Goal: Transaction & Acquisition: Purchase product/service

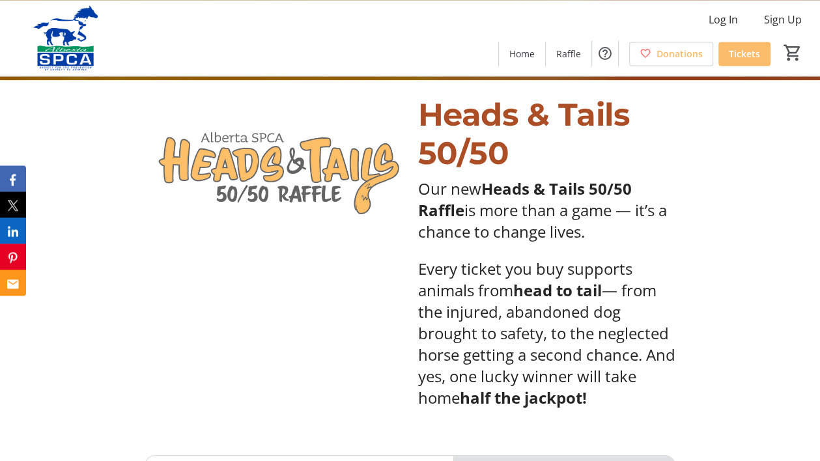
scroll to position [391, 0]
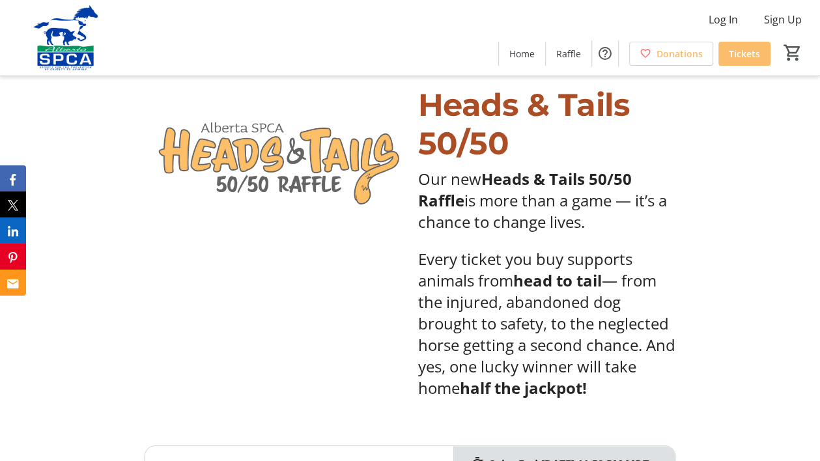
click at [530, 228] on span "is more than a game — it’s a chance to change lives." at bounding box center [542, 211] width 249 height 43
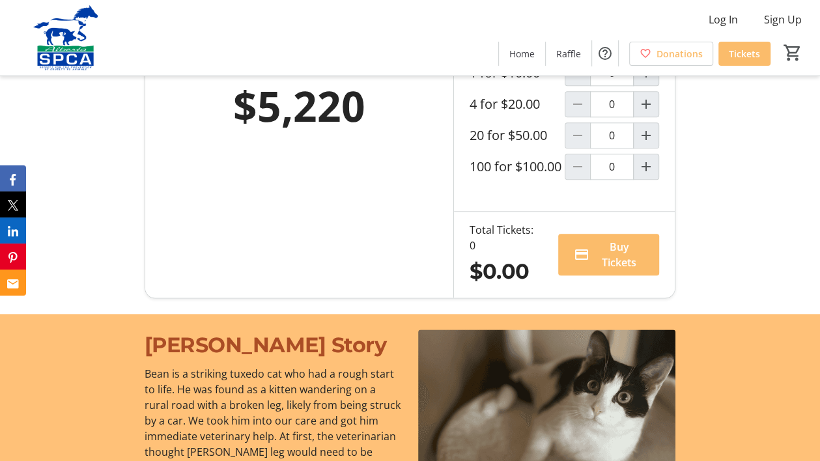
scroll to position [860, 0]
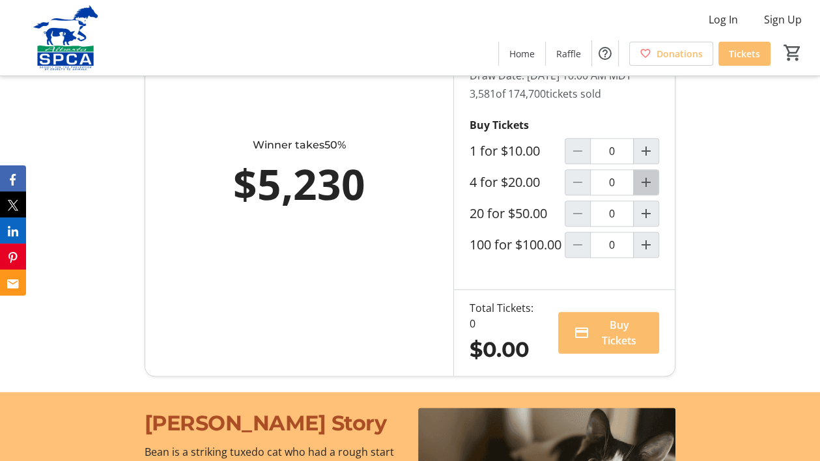
click at [638, 190] on mat-icon "Increment by one" at bounding box center [646, 183] width 16 height 16
type input "1"
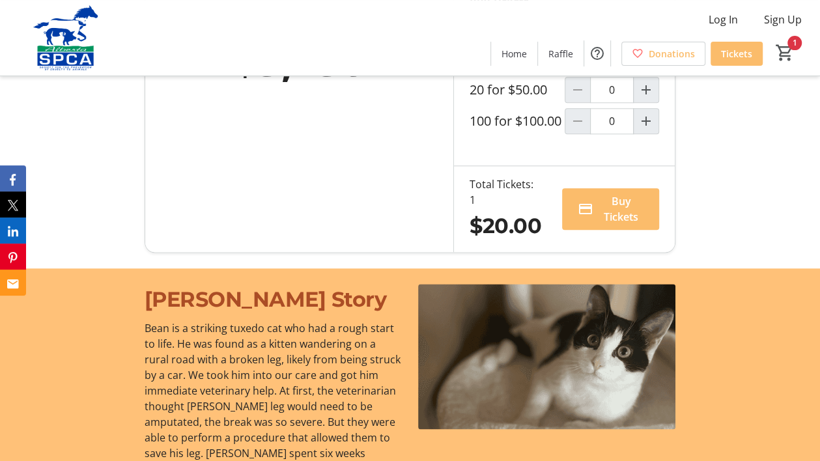
scroll to position [1094, 0]
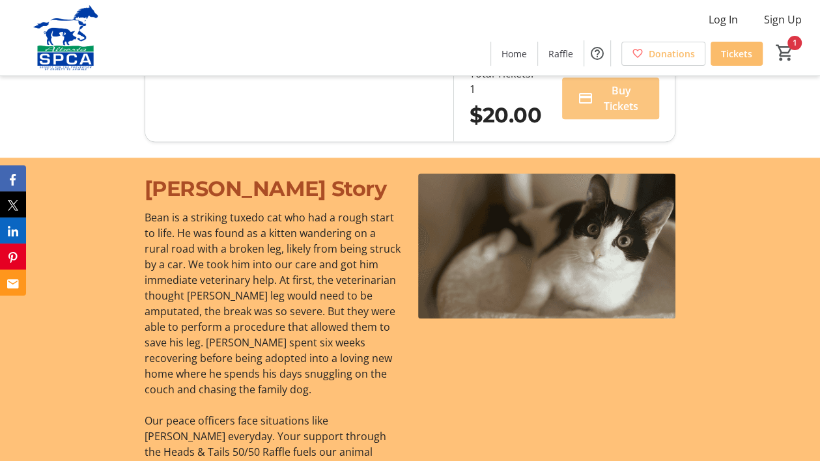
click at [627, 114] on span "Buy Tickets" at bounding box center [621, 98] width 45 height 31
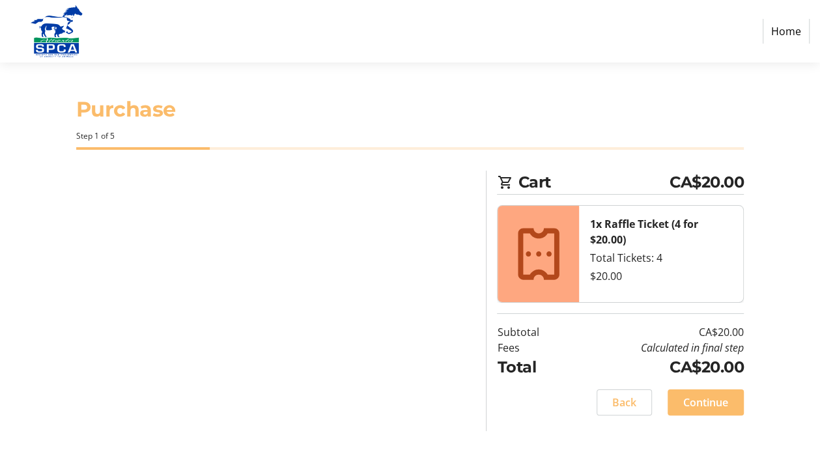
select select "CA"
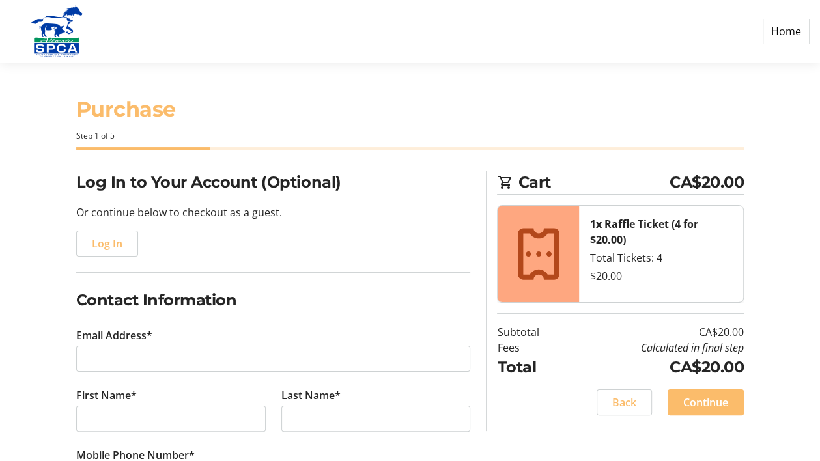
click at [251, 220] on p "Or continue below to checkout as a guest." at bounding box center [273, 213] width 395 height 16
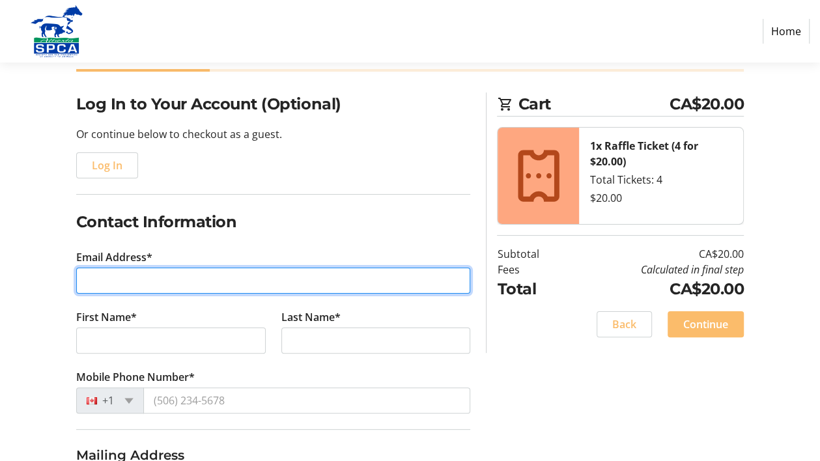
click at [208, 294] on input "Email Address*" at bounding box center [273, 281] width 395 height 26
type input "[EMAIL_ADDRESS][DOMAIN_NAME]"
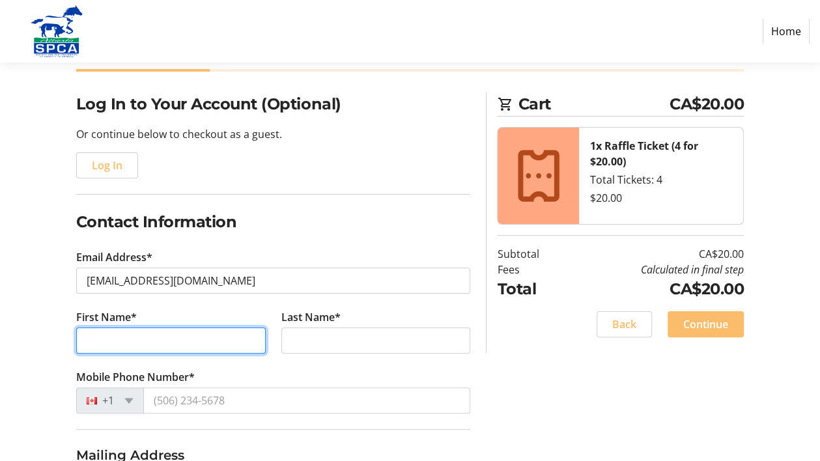
type input "[PERSON_NAME]"
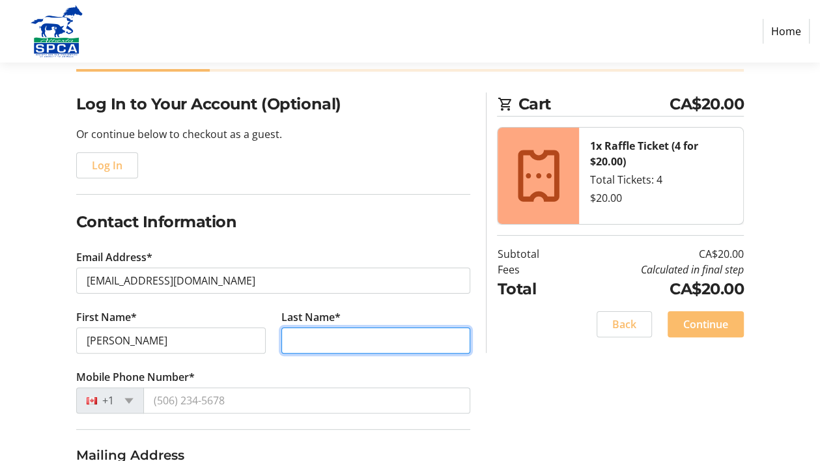
type input "Mellec"
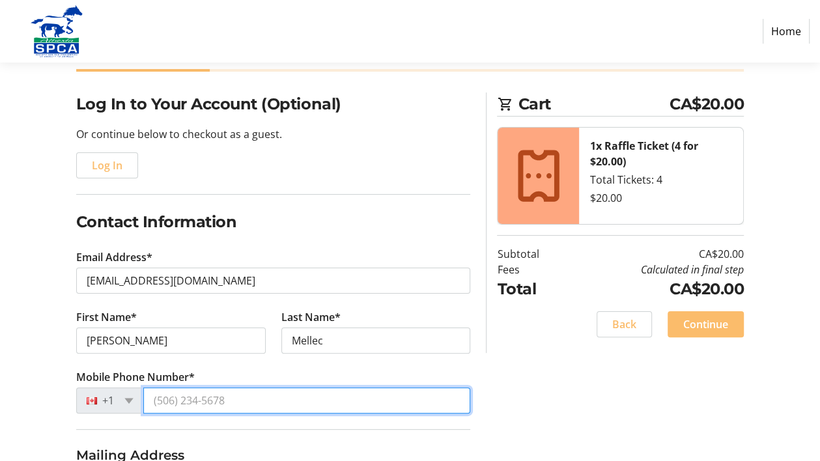
type input "[PHONE_NUMBER]"
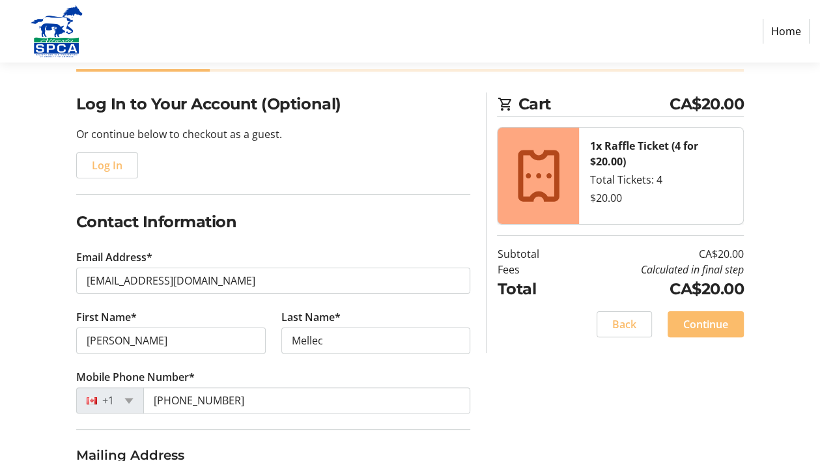
type input "[STREET_ADDRESS]"
type input "[GEOGRAPHIC_DATA]"
select select "AB"
type input "T6A 0R3"
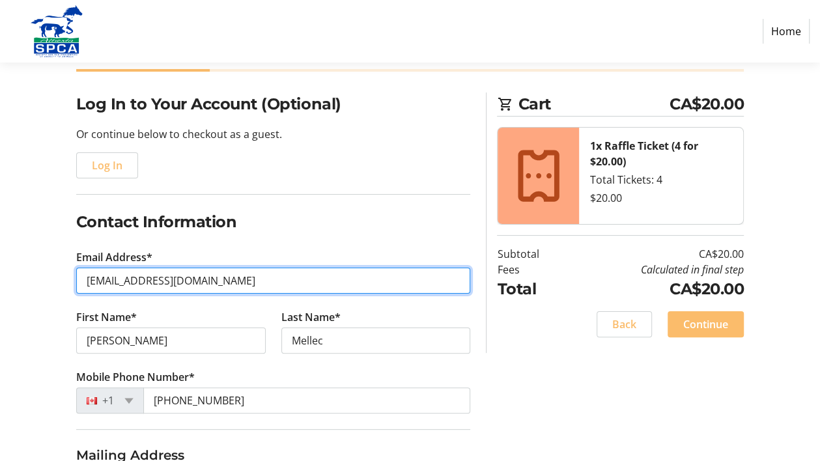
type input "[PHONE_NUMBER]"
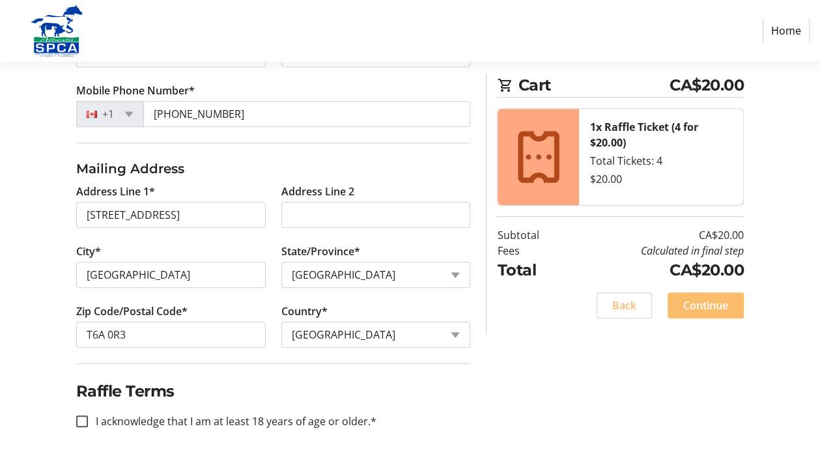
scroll to position [461, 0]
click at [85, 418] on input "I acknowledge that I am at least 18 years of age or older.*" at bounding box center [82, 422] width 12 height 12
checkbox input "true"
click at [706, 314] on span "Continue" at bounding box center [705, 306] width 45 height 16
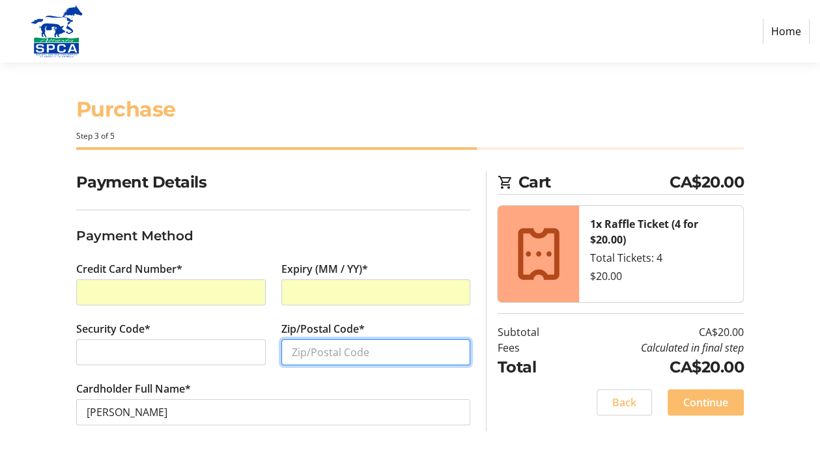
click at [347, 365] on input "Zip/Postal Code*" at bounding box center [376, 352] width 190 height 26
type input "T6A 0R3"
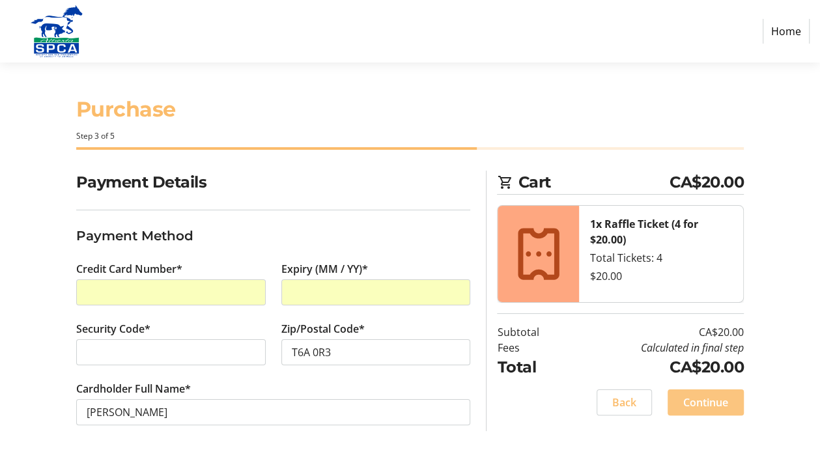
click at [715, 395] on span "Continue" at bounding box center [705, 403] width 45 height 16
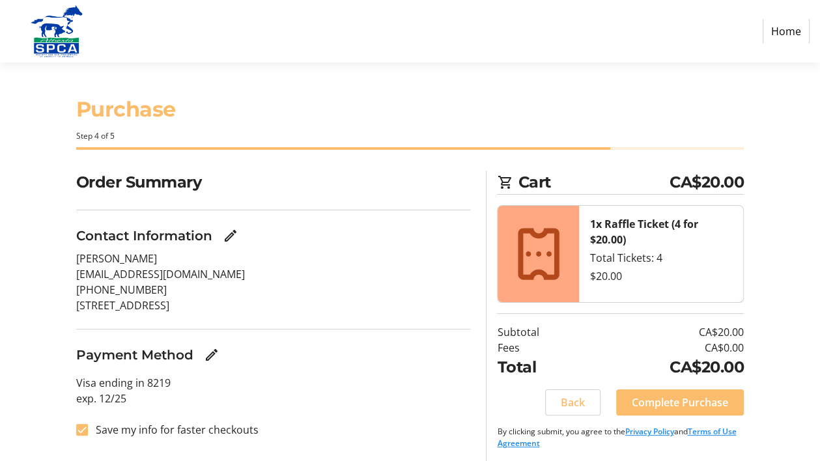
scroll to position [46, 0]
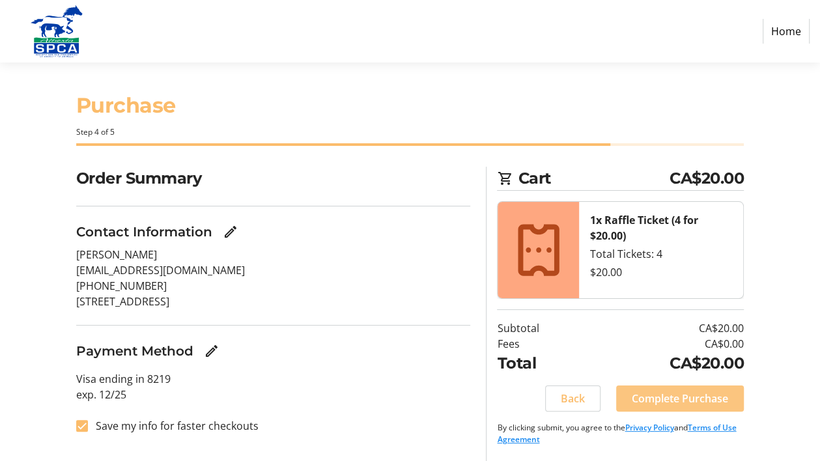
click at [697, 391] on span "Complete Purchase" at bounding box center [680, 399] width 96 height 16
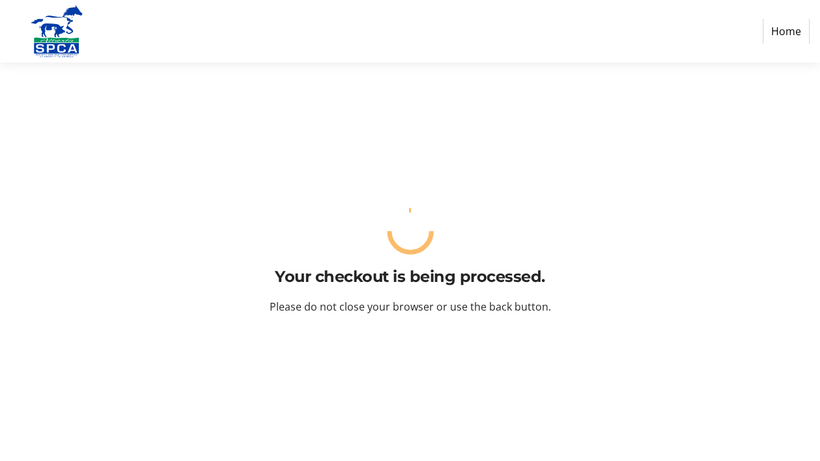
scroll to position [0, 0]
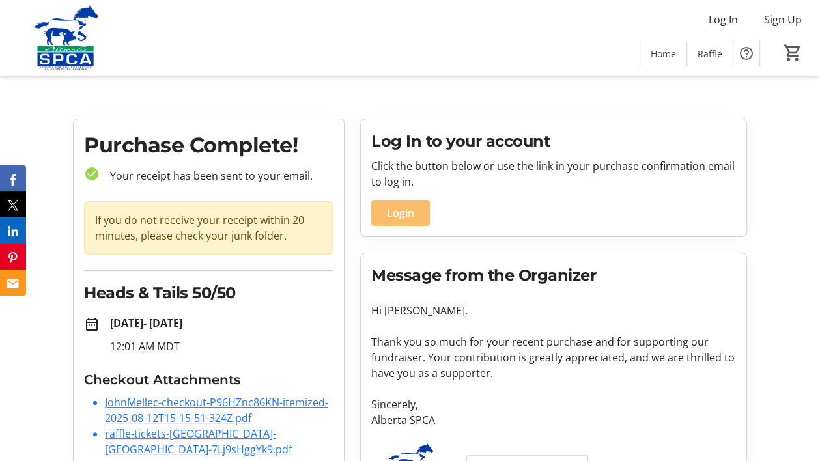
click at [218, 182] on p "Your receipt has been sent to your email." at bounding box center [217, 176] width 234 height 16
